Goal: Book appointment/travel/reservation

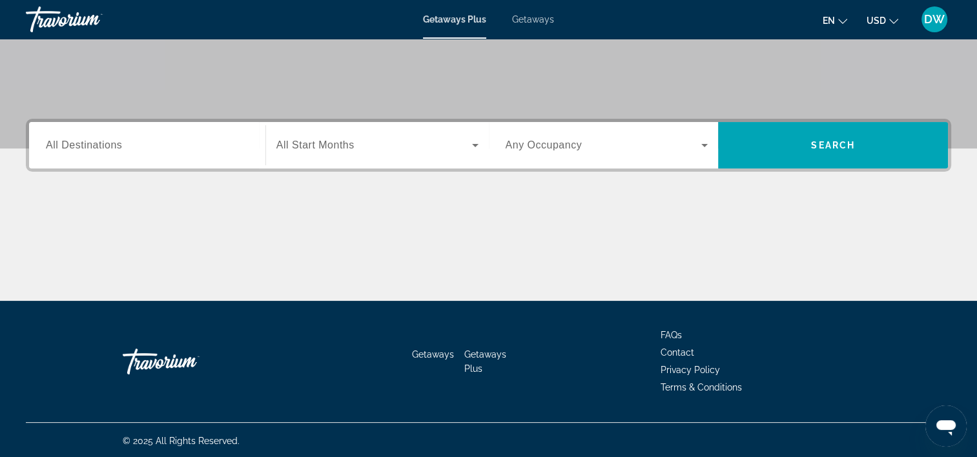
scroll to position [240, 0]
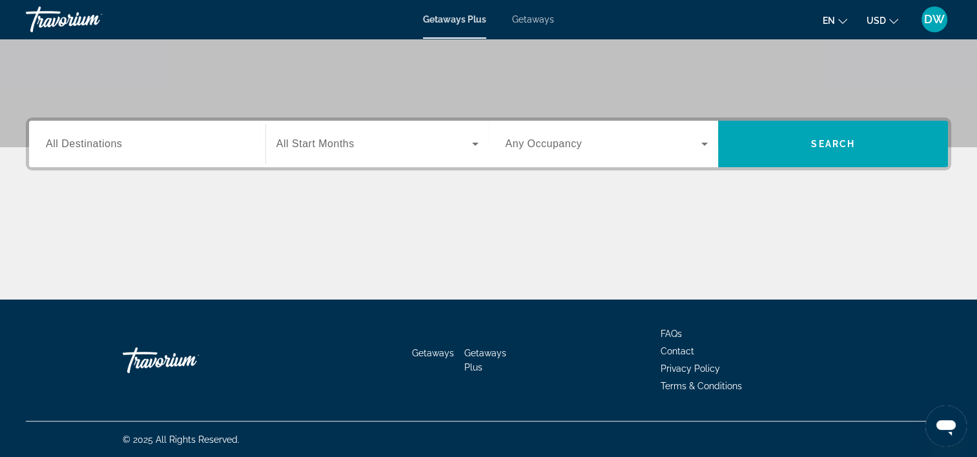
click at [477, 141] on icon "Search widget" at bounding box center [475, 143] width 15 height 15
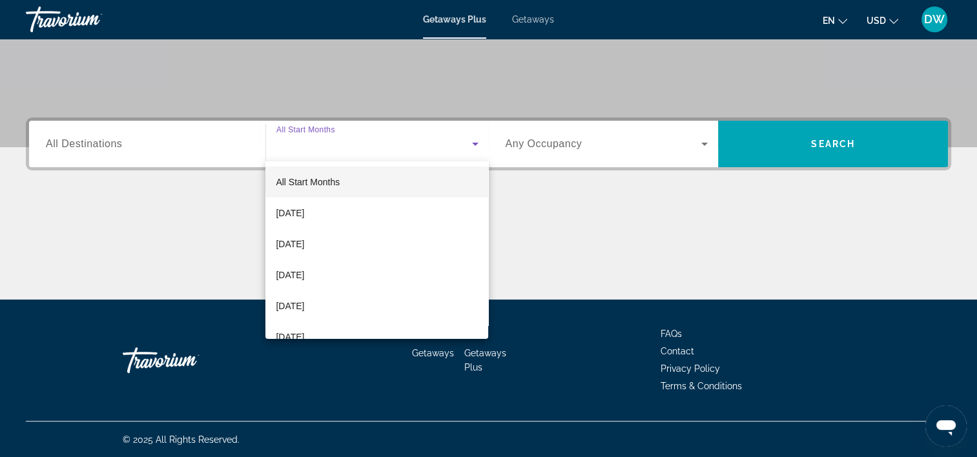
click at [697, 145] on div at bounding box center [488, 228] width 977 height 457
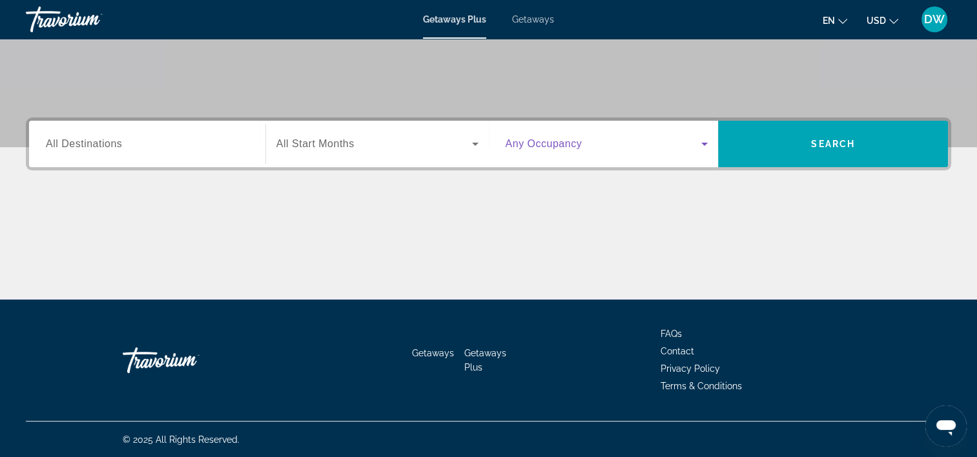
click at [699, 145] on icon "Search widget" at bounding box center [704, 143] width 15 height 15
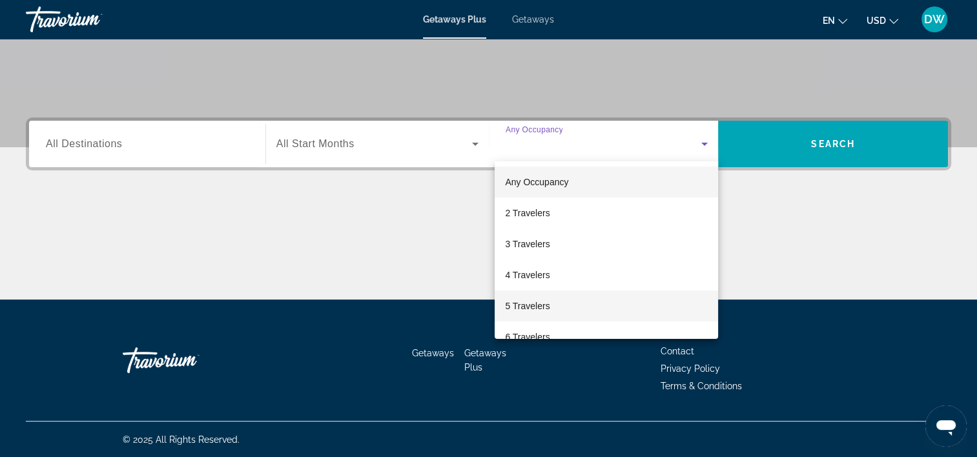
click at [537, 308] on span "5 Travelers" at bounding box center [527, 305] width 45 height 15
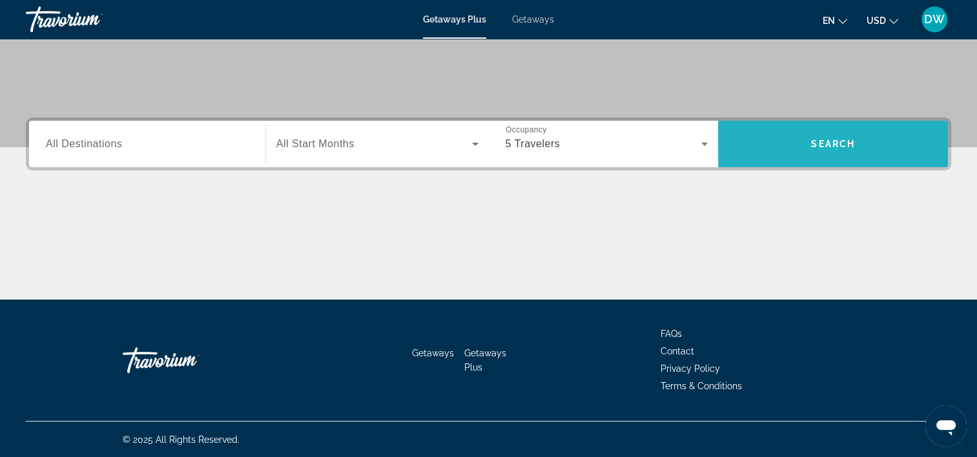
click at [832, 136] on span "Search" at bounding box center [833, 144] width 230 height 31
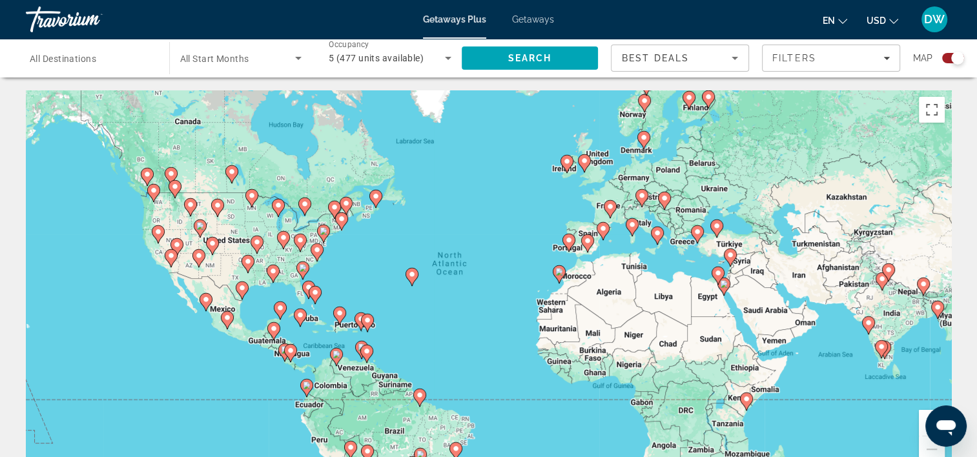
click at [160, 65] on div "Destination All Destinations" at bounding box center [90, 58] width 143 height 37
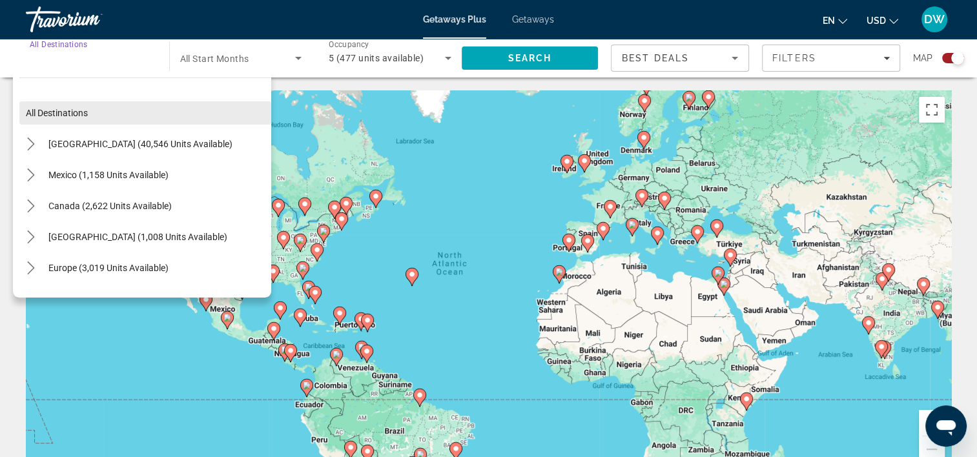
click at [62, 119] on span "Select destination: All destinations" at bounding box center [145, 113] width 252 height 31
type input "**********"
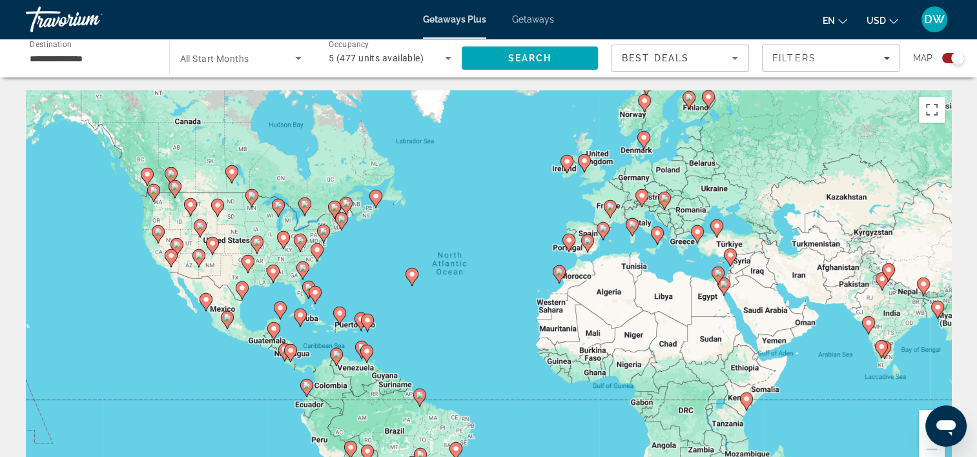
click at [299, 59] on icon "Search widget" at bounding box center [298, 57] width 15 height 15
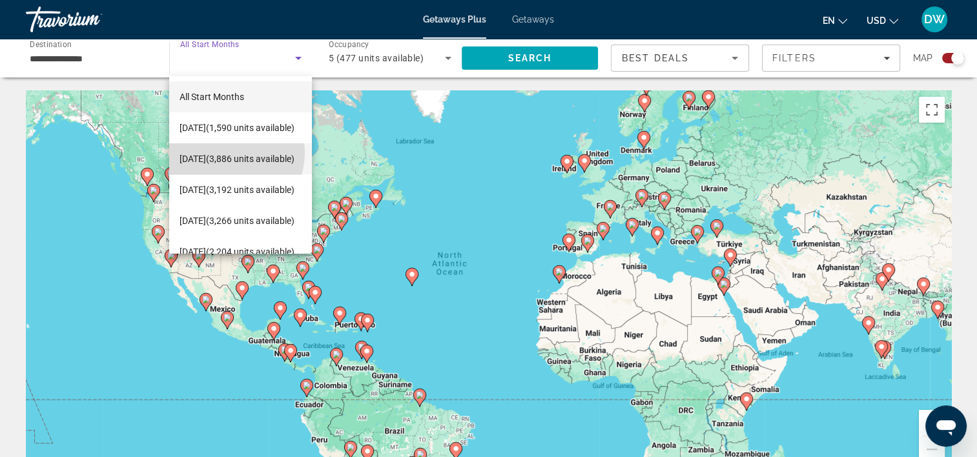
click at [223, 152] on span "[DATE] (3,886 units available)" at bounding box center [237, 158] width 115 height 15
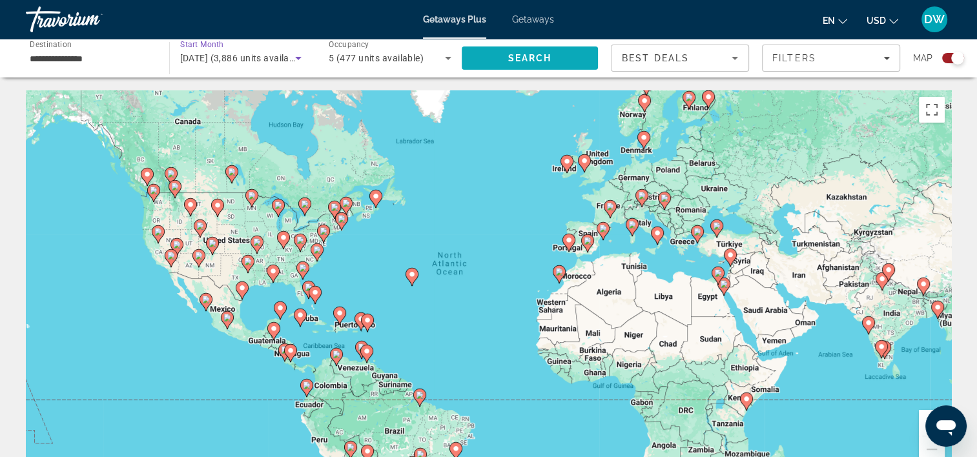
click at [504, 64] on span "Search" at bounding box center [530, 58] width 137 height 31
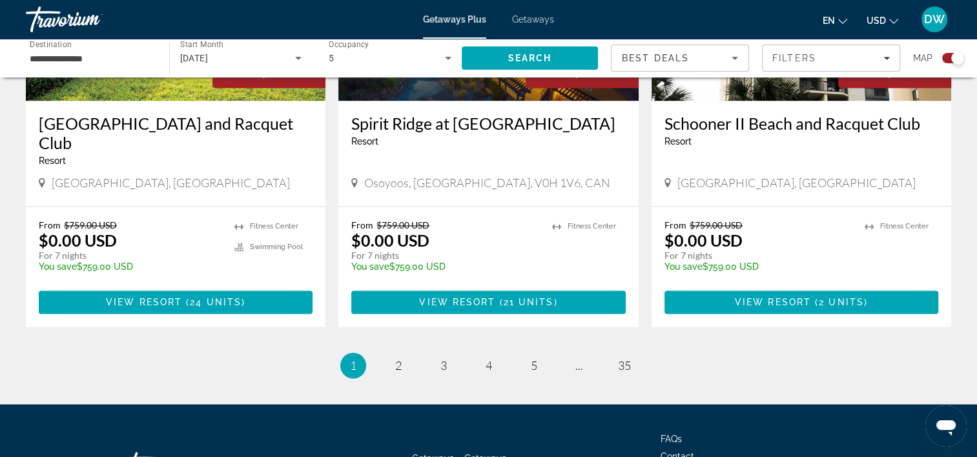
scroll to position [2090, 0]
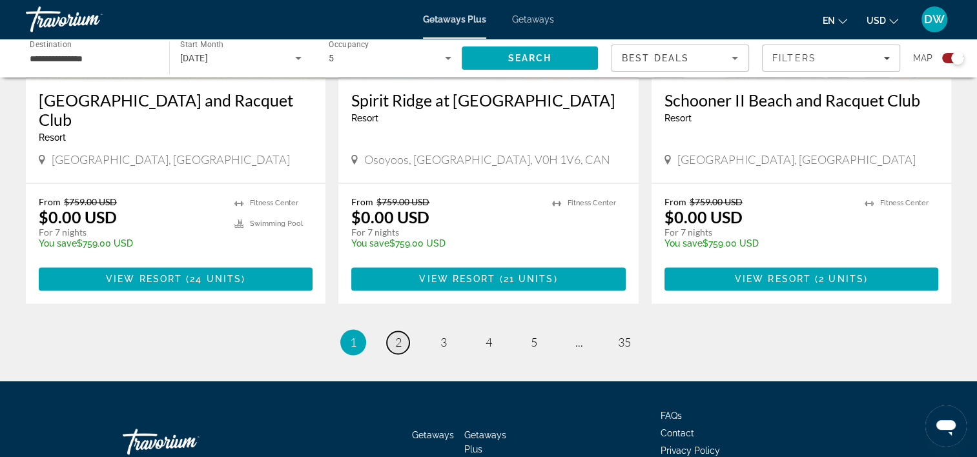
click at [398, 335] on span "2" at bounding box center [398, 342] width 6 height 14
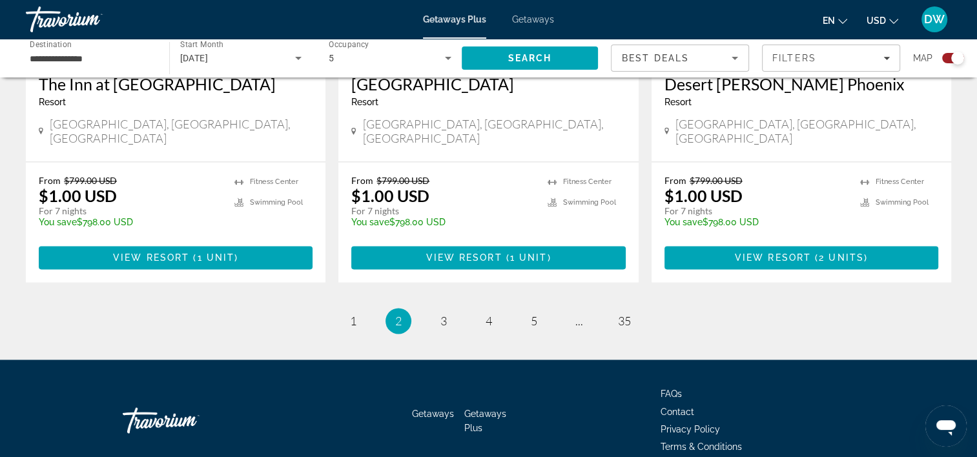
scroll to position [2032, 0]
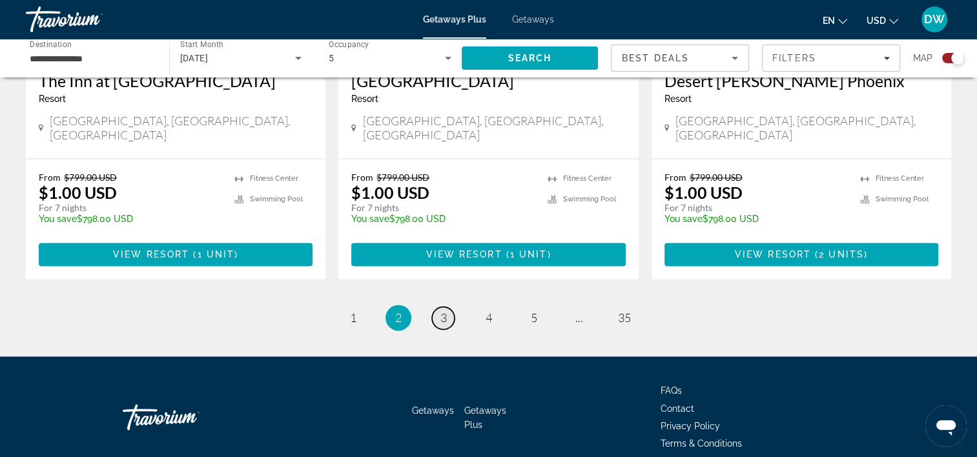
click at [440, 311] on span "3" at bounding box center [443, 318] width 6 height 14
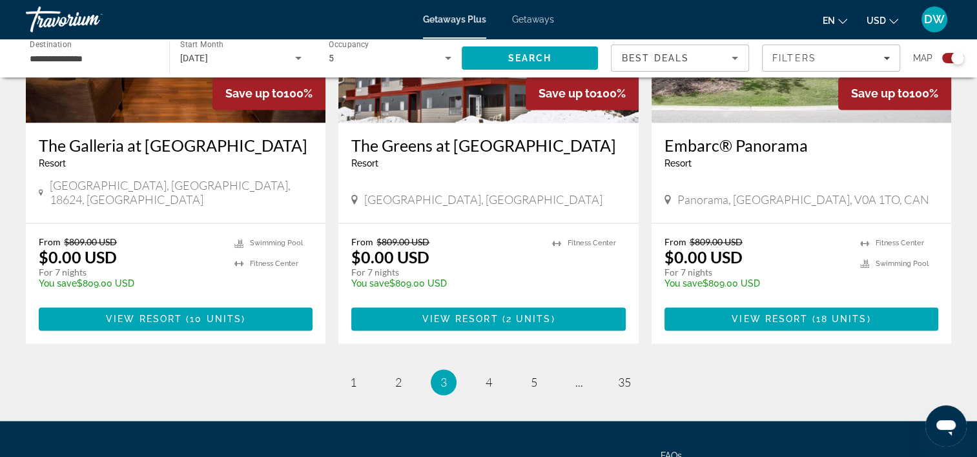
scroll to position [2051, 0]
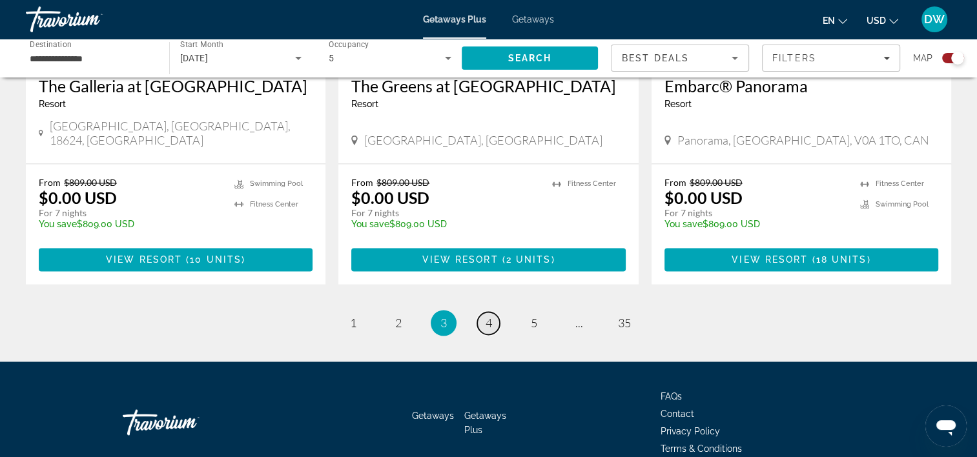
click at [491, 316] on span "4" at bounding box center [489, 323] width 6 height 14
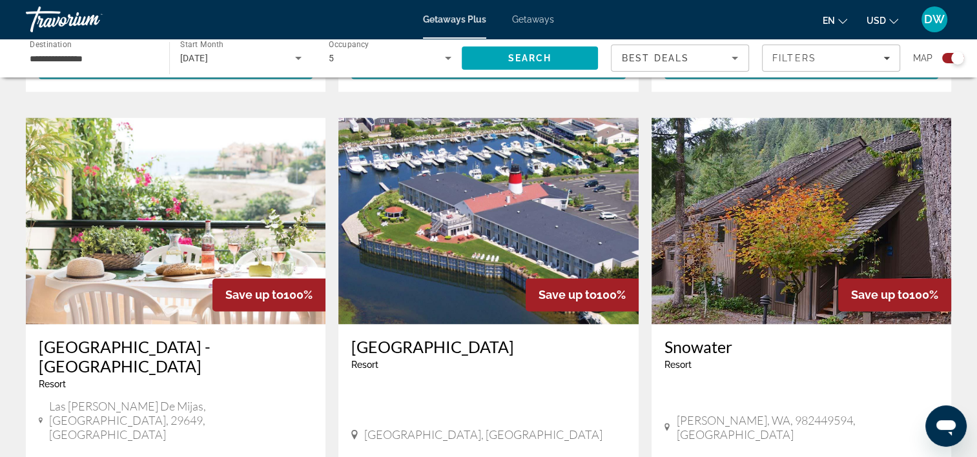
scroll to position [1873, 0]
